Goal: Check status

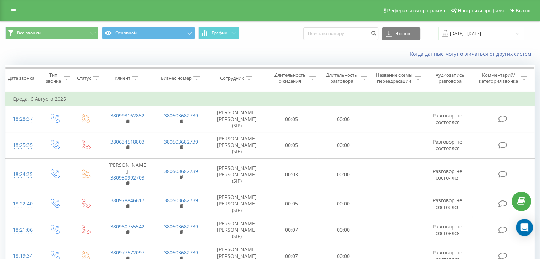
click at [481, 33] on input "[DATE] - [DATE]" at bounding box center [481, 34] width 86 height 14
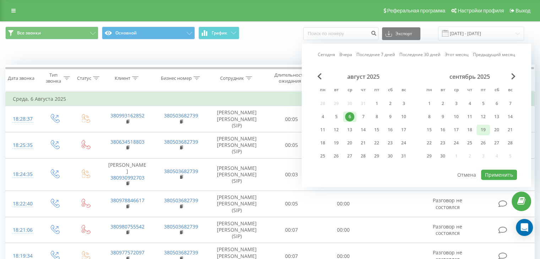
click at [481, 130] on div "19" at bounding box center [483, 129] width 9 height 9
click at [511, 171] on button "Применить" at bounding box center [499, 175] width 36 height 10
type input "19.09.2025 - 19.09.2025"
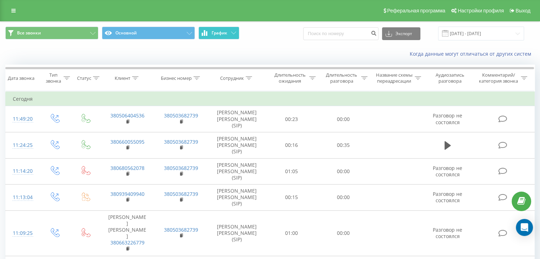
click at [225, 31] on span "График" at bounding box center [220, 33] width 16 height 5
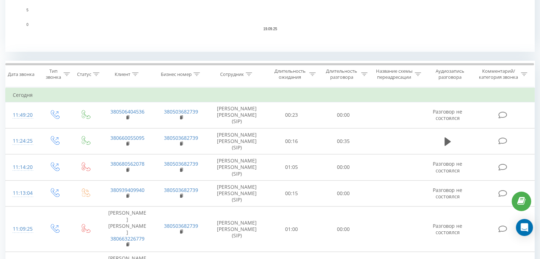
scroll to position [244, 0]
